Goal: Use online tool/utility: Utilize a website feature to perform a specific function

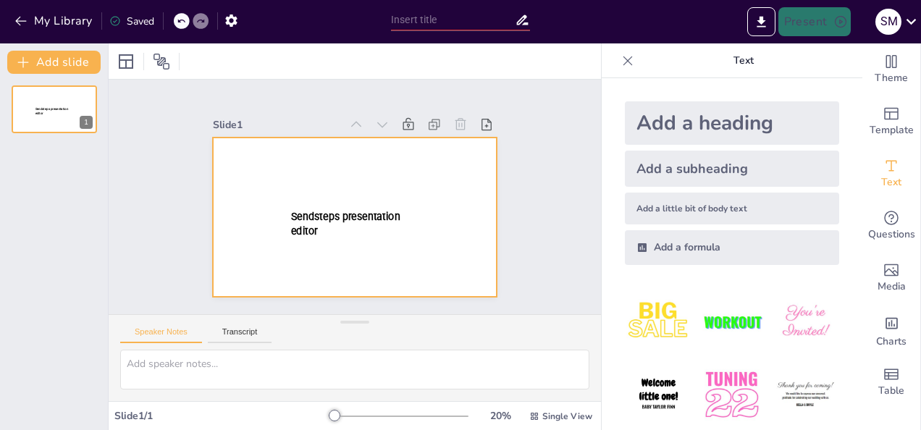
type input "New Sendsteps"
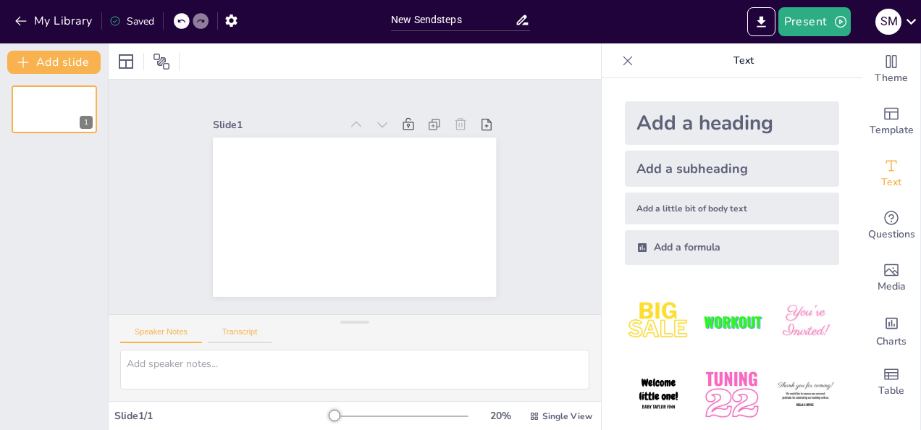
click at [247, 332] on button "Transcript" at bounding box center [240, 335] width 64 height 16
click at [157, 334] on button "Speaker Notes" at bounding box center [161, 335] width 82 height 16
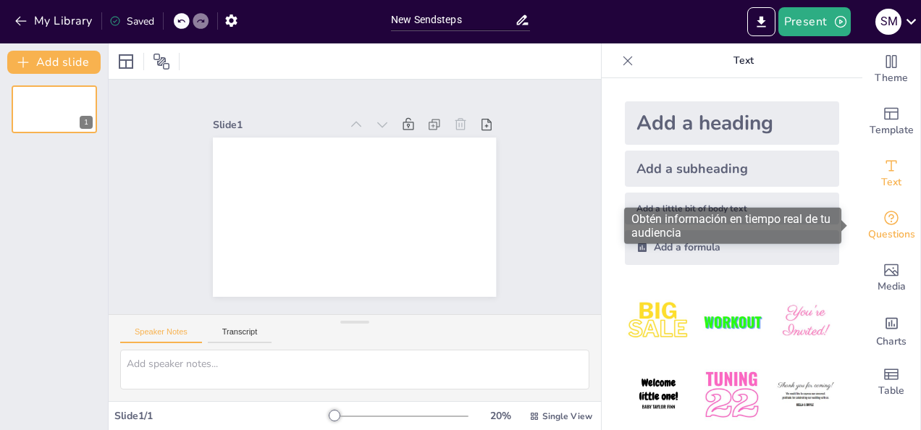
click at [892, 235] on span "Questions" at bounding box center [891, 235] width 47 height 16
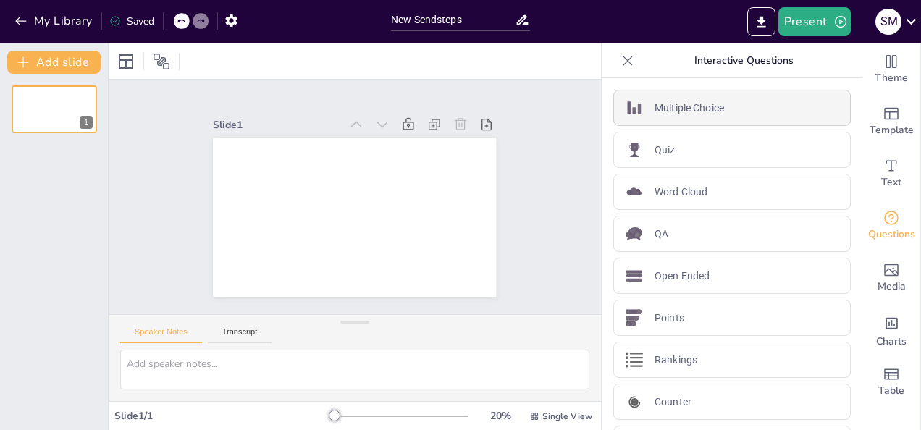
click at [660, 113] on p "Multiple Choice" at bounding box center [690, 108] width 70 height 15
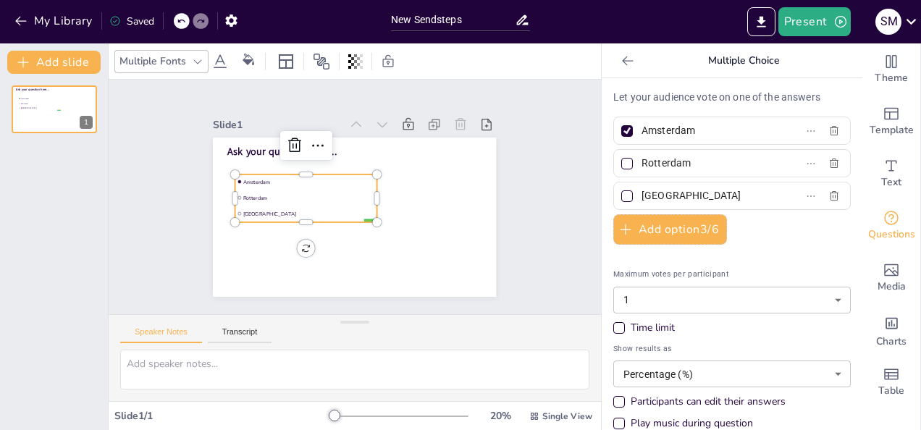
click at [201, 65] on icon at bounding box center [198, 62] width 12 height 12
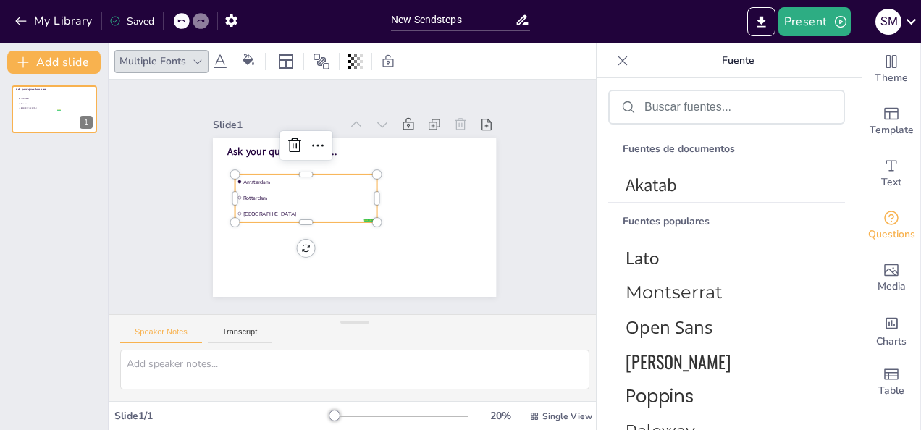
click at [226, 61] on icon at bounding box center [219, 61] width 17 height 17
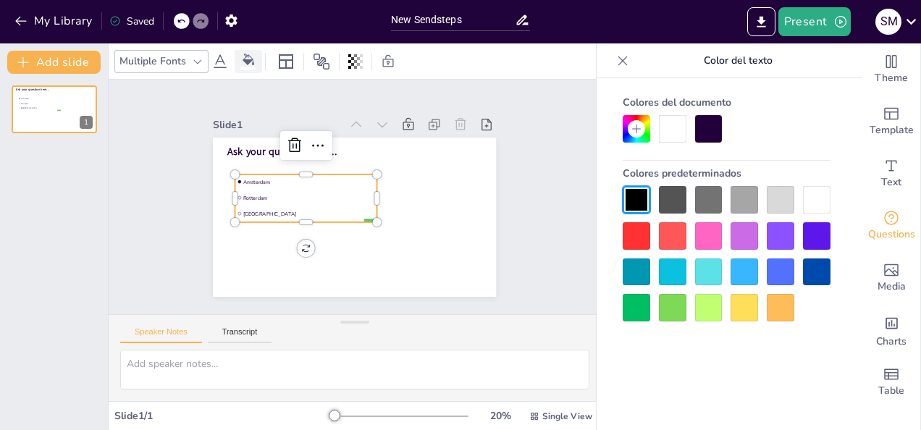
click at [243, 62] on icon at bounding box center [249, 60] width 12 height 12
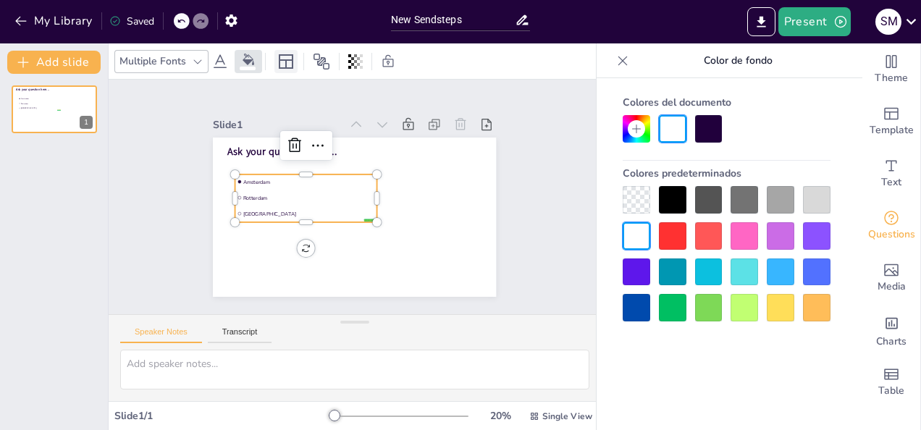
click at [289, 65] on icon at bounding box center [285, 61] width 17 height 17
